Goal: Information Seeking & Learning: Understand process/instructions

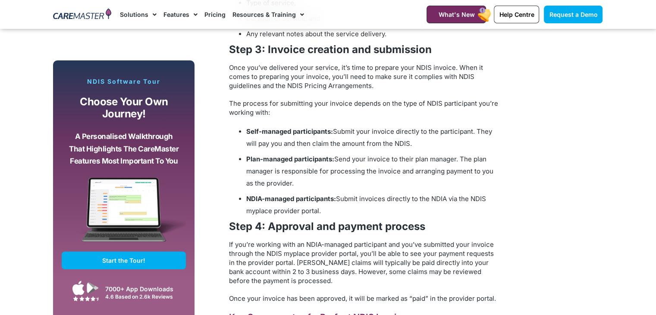
scroll to position [819, 0]
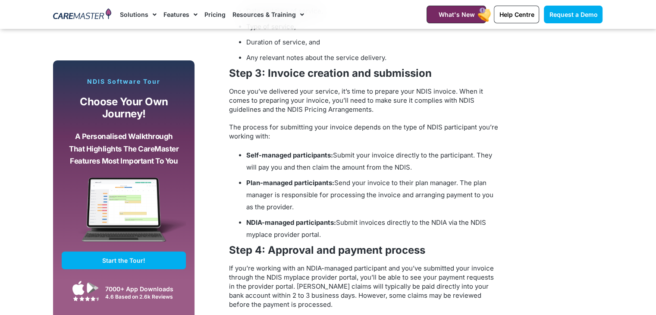
drag, startPoint x: 439, startPoint y: 166, endPoint x: 329, endPoint y: 157, distance: 111.2
click at [329, 157] on li "Self-managed participants: Submit your invoice directly to the participant. The…" at bounding box center [373, 161] width 254 height 24
drag, startPoint x: 317, startPoint y: 235, endPoint x: 235, endPoint y: 233, distance: 82.4
click at [235, 233] on ul "Self-managed participants: Submit your invoice directly to the participant. The…" at bounding box center [365, 194] width 272 height 91
click at [274, 233] on span "Submit invoices directly to the NDIA via the NDIS myplace provider portal." at bounding box center [366, 228] width 240 height 20
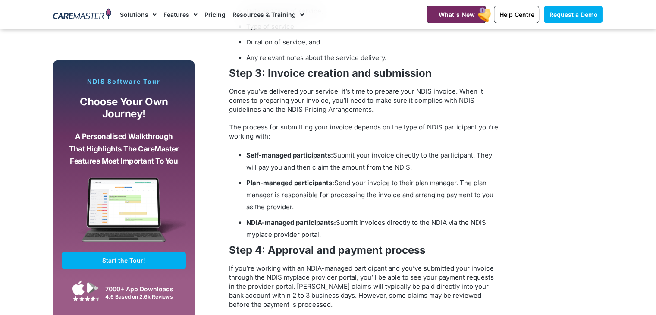
click at [327, 233] on li "NDIA-managed participants: Submit invoices directly to the NDIA via the NDIS my…" at bounding box center [373, 228] width 254 height 24
drag, startPoint x: 325, startPoint y: 233, endPoint x: 471, endPoint y: 222, distance: 147.1
click at [471, 222] on li "NDIA-managed participants: Submit invoices directly to the NDIA via the NDIS my…" at bounding box center [373, 228] width 254 height 24
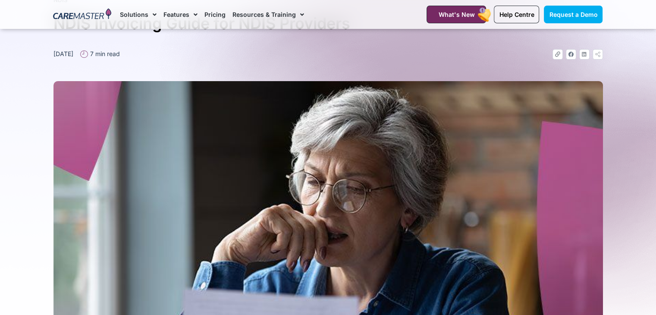
scroll to position [0, 0]
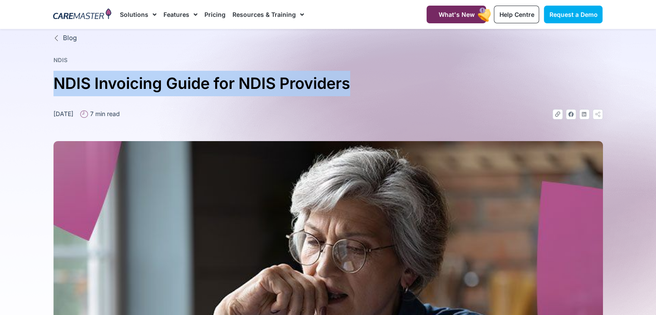
drag, startPoint x: 366, startPoint y: 84, endPoint x: 54, endPoint y: 91, distance: 312.3
click at [54, 91] on h1 "NDIS Invoicing Guide for NDIS Providers" at bounding box center [327, 83] width 549 height 25
copy h1 "NDIS Invoicing Guide for NDIS Providers"
